Goal: Check status: Check status

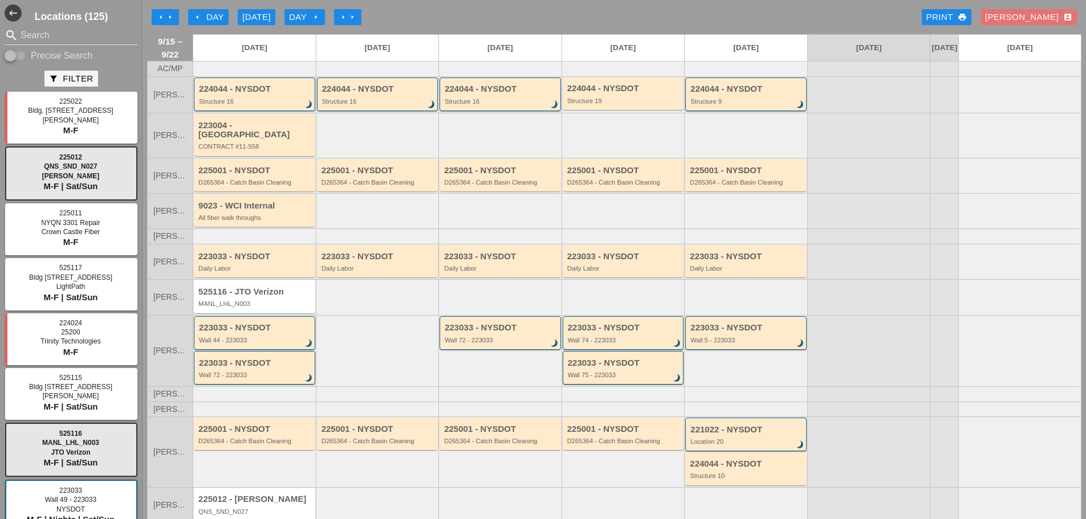
click at [172, 16] on icon "arrow_left" at bounding box center [169, 17] width 9 height 9
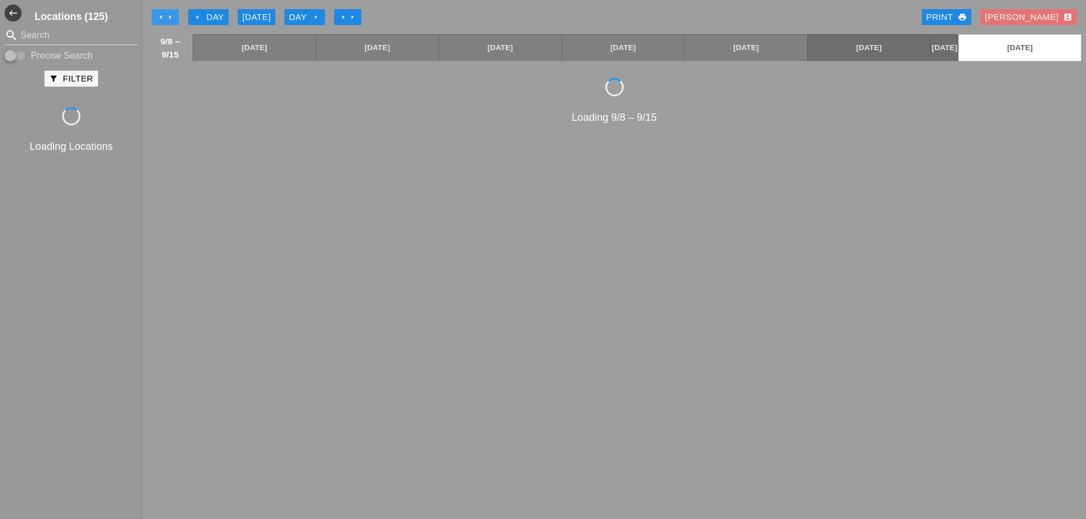
click at [172, 16] on icon "arrow_left" at bounding box center [169, 17] width 9 height 9
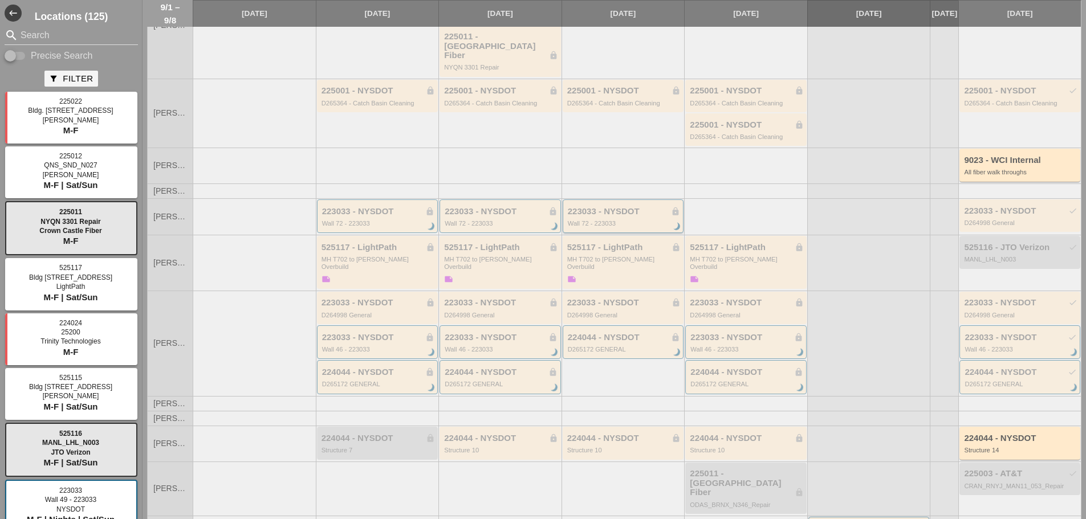
scroll to position [161, 0]
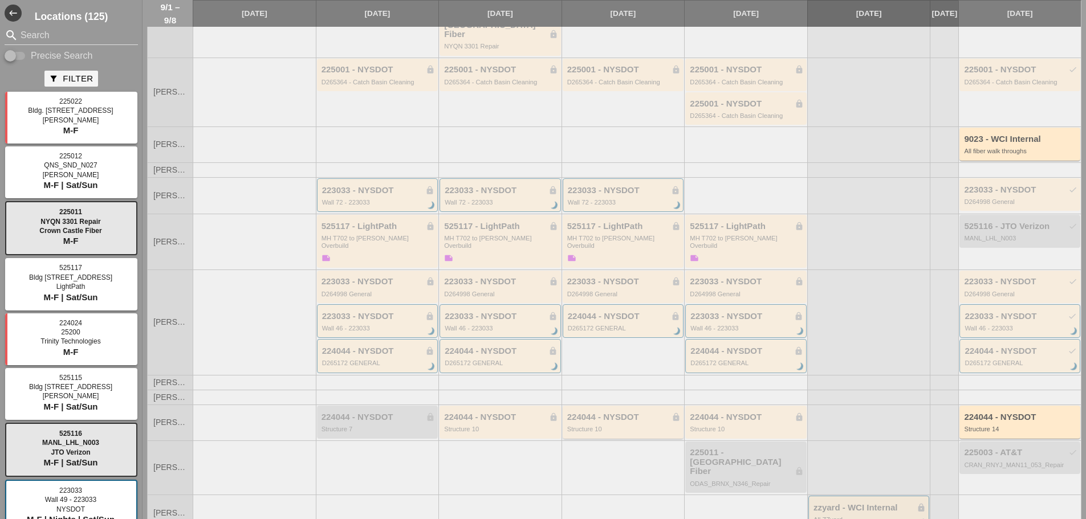
click at [639, 418] on div "224044 - NYSDOT lock Structure 10" at bounding box center [623, 422] width 121 height 32
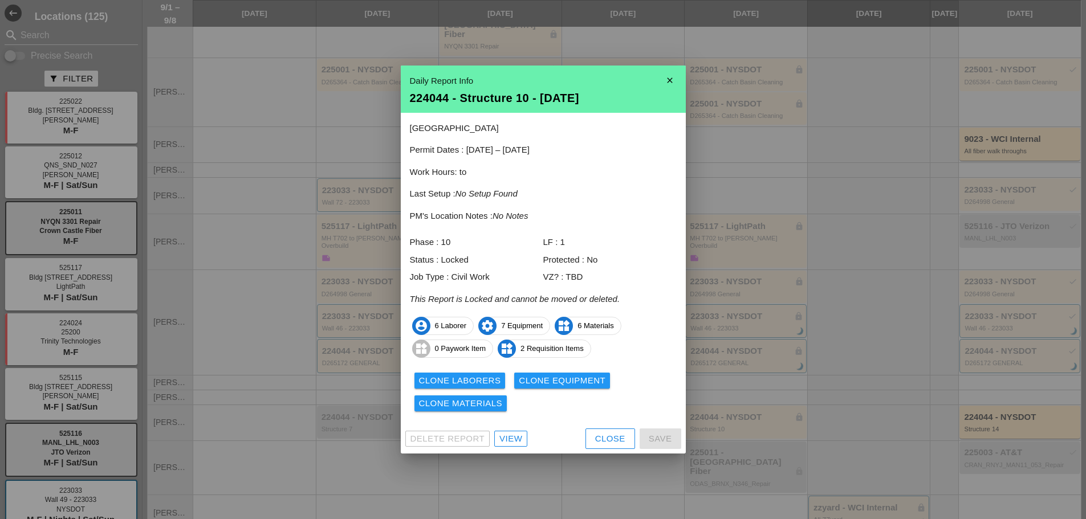
click at [580, 430] on div "Delete Report View Close Save" at bounding box center [543, 439] width 285 height 30
click at [592, 438] on button "Close" at bounding box center [611, 439] width 50 height 21
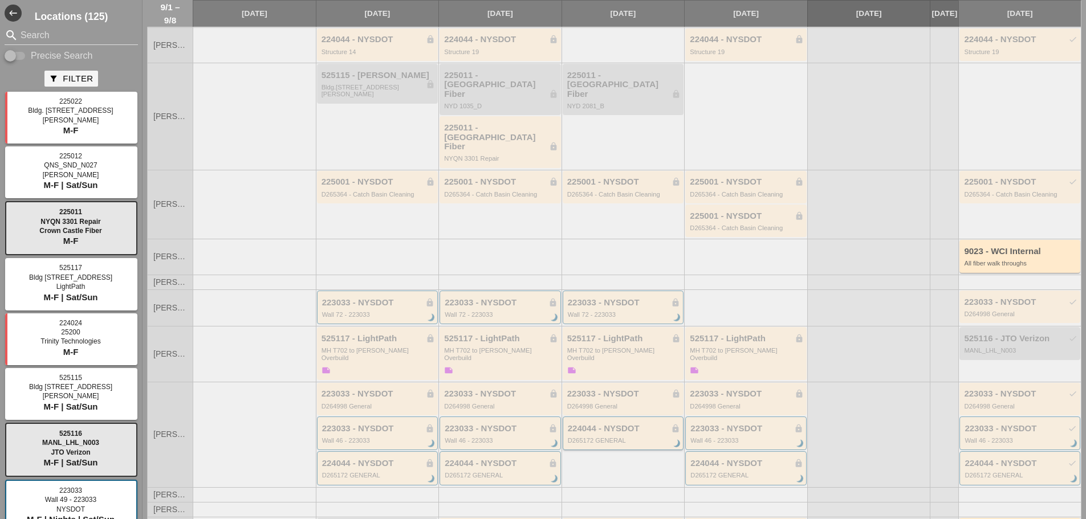
scroll to position [0, 0]
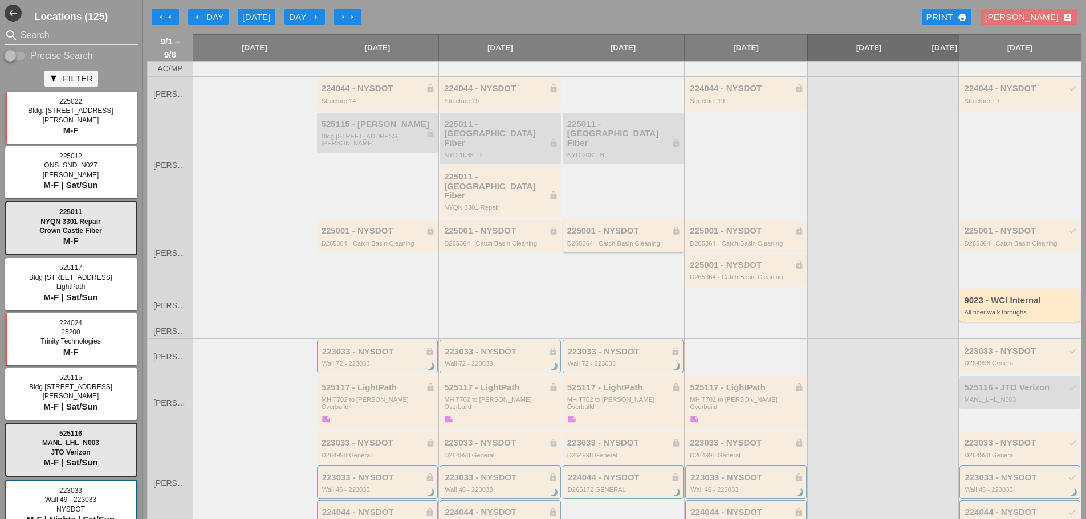
click at [604, 220] on div "225001 - NYSDOT lock D265364 - Catch Basin Cleaning" at bounding box center [623, 236] width 121 height 32
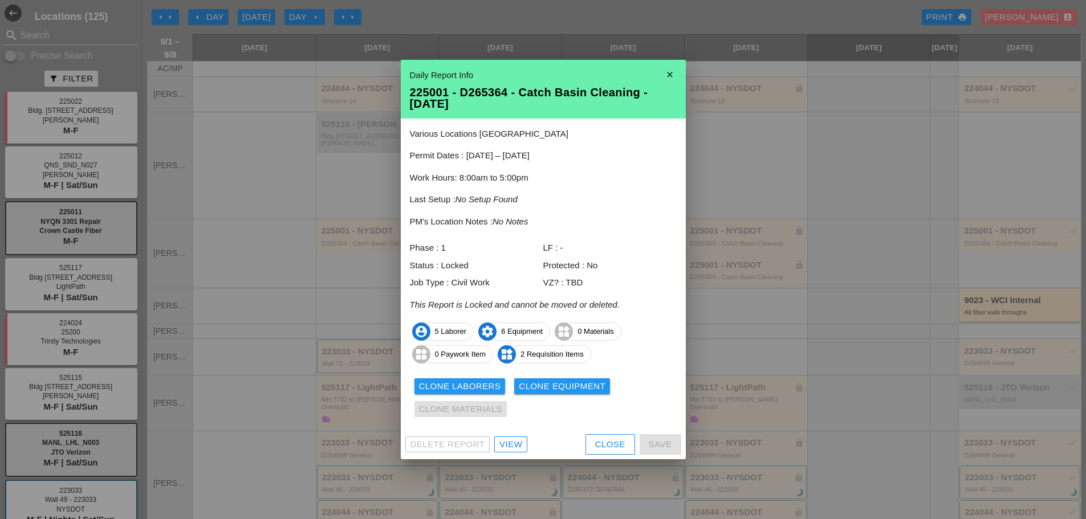
click at [608, 441] on div "Close" at bounding box center [610, 444] width 30 height 13
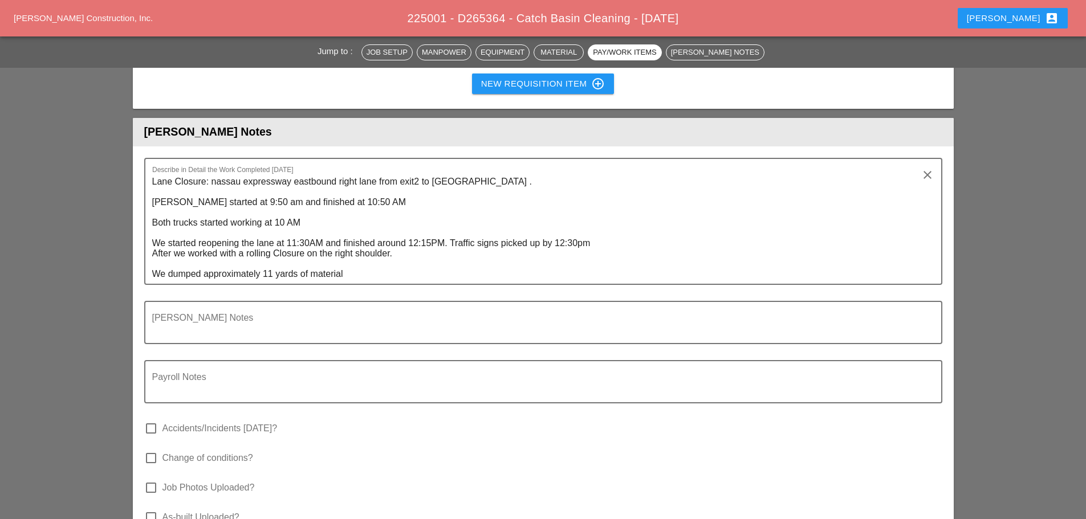
scroll to position [1425, 0]
